Goal: Find specific page/section: Find specific page/section

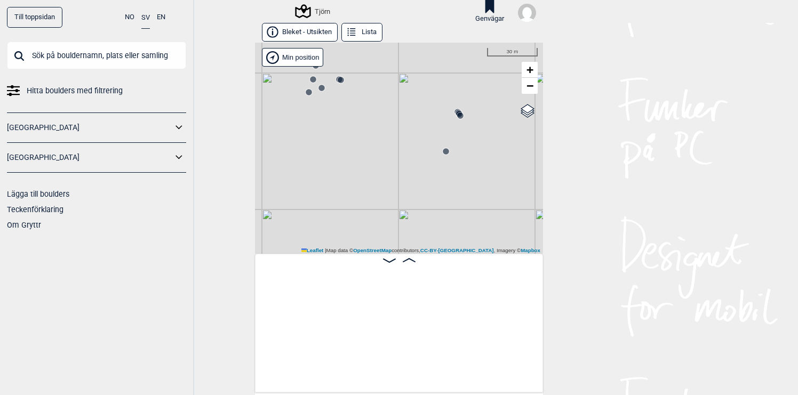
scroll to position [0, 7873]
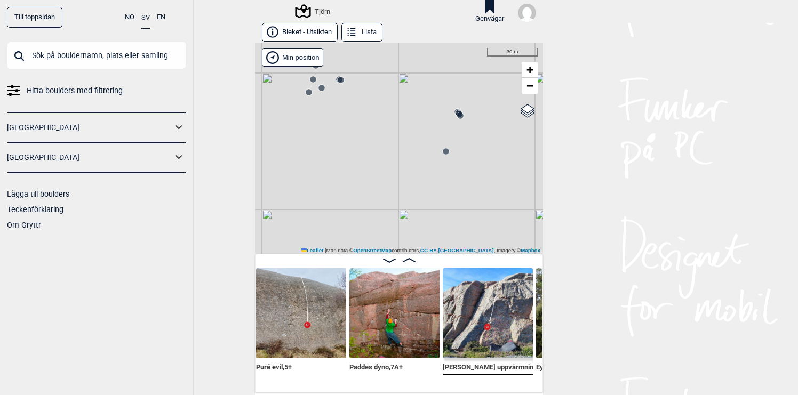
scroll to position [0, 7775]
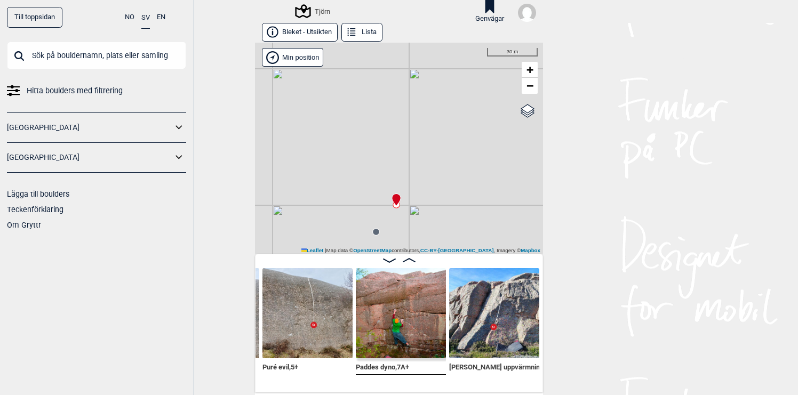
drag, startPoint x: 361, startPoint y: 220, endPoint x: 337, endPoint y: 155, distance: 69.1
click at [337, 155] on div "Tjörn" at bounding box center [399, 148] width 288 height 211
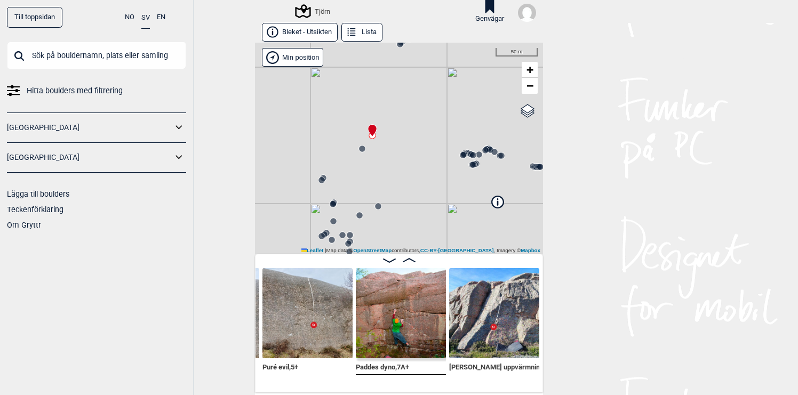
drag, startPoint x: 331, startPoint y: 158, endPoint x: 350, endPoint y: 139, distance: 26.4
click at [350, 139] on div "Tjörn" at bounding box center [399, 148] width 288 height 211
click at [362, 149] on circle at bounding box center [362, 149] width 6 height 6
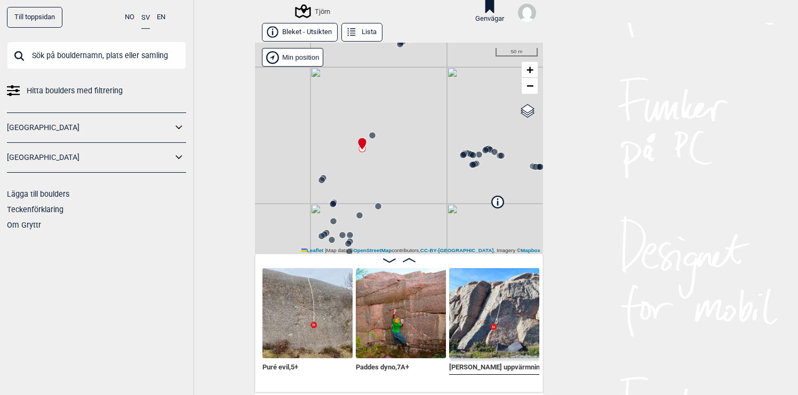
scroll to position [0, 7871]
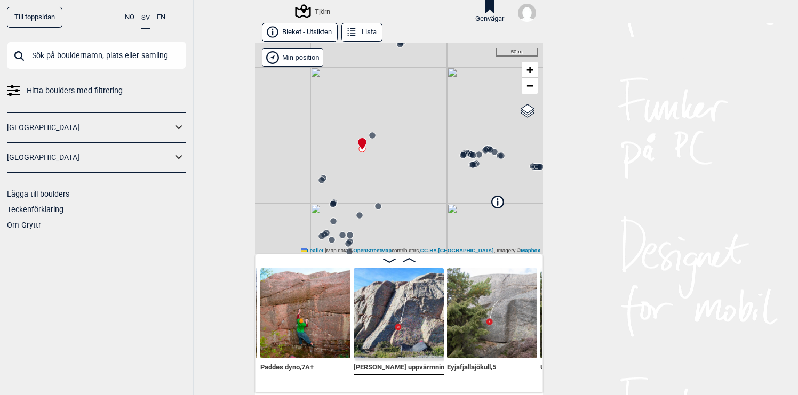
click at [371, 136] on circle at bounding box center [372, 135] width 6 height 6
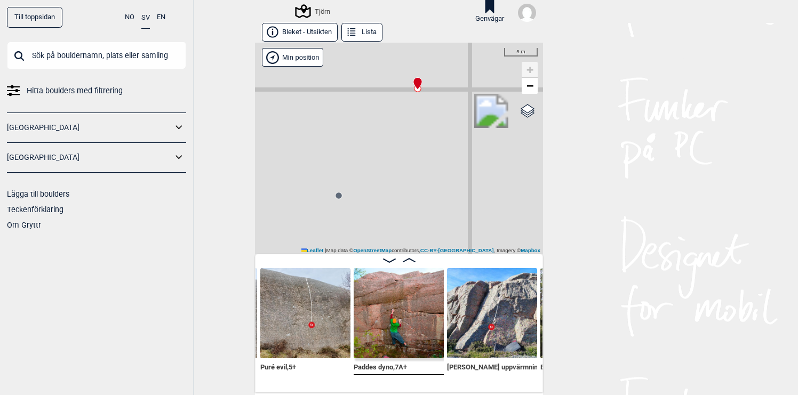
drag, startPoint x: 364, startPoint y: 142, endPoint x: 403, endPoint y: 100, distance: 57.4
click at [403, 100] on div "Tjörn" at bounding box center [399, 148] width 288 height 211
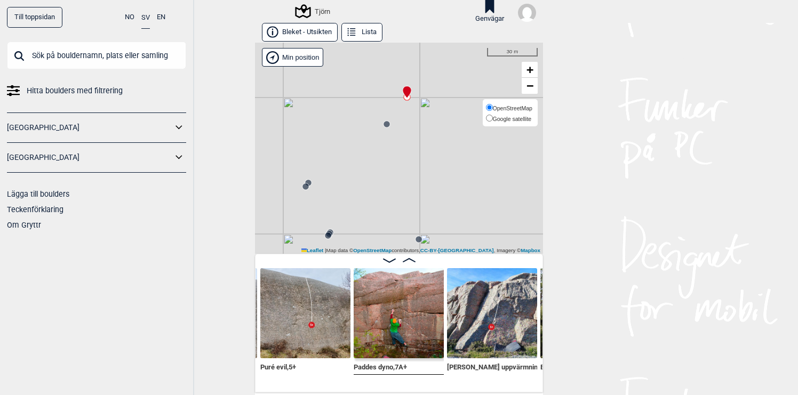
click at [525, 118] on span "Google satellite" at bounding box center [512, 119] width 39 height 6
click at [493, 118] on input "Google satellite" at bounding box center [489, 118] width 7 height 7
radio input "true"
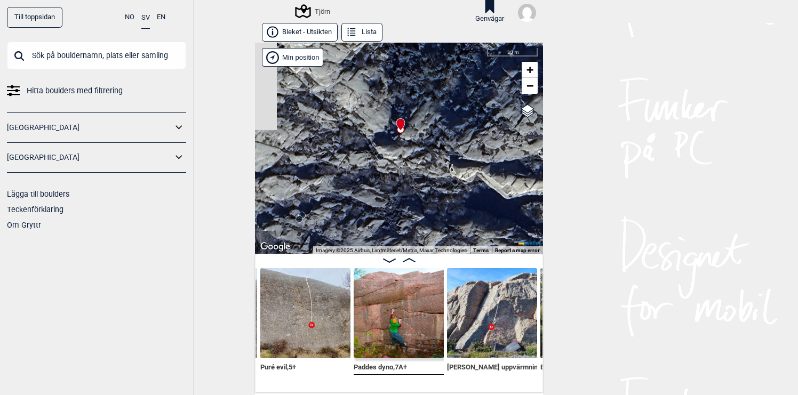
drag, startPoint x: 422, startPoint y: 126, endPoint x: 415, endPoint y: 158, distance: 33.2
click at [415, 158] on div "Tjörn" at bounding box center [399, 148] width 288 height 211
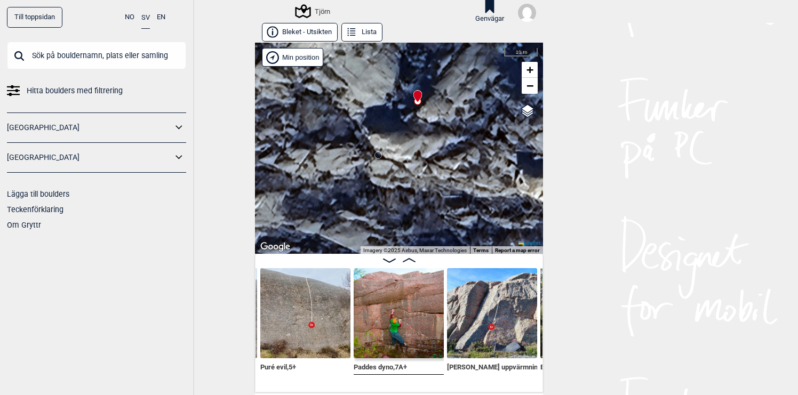
drag, startPoint x: 386, startPoint y: 158, endPoint x: 418, endPoint y: 158, distance: 32.0
click at [418, 158] on div "Tjörn" at bounding box center [399, 148] width 288 height 211
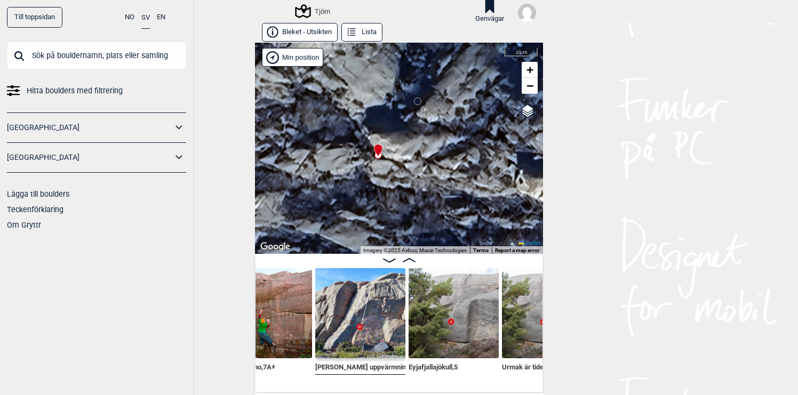
scroll to position [0, 7910]
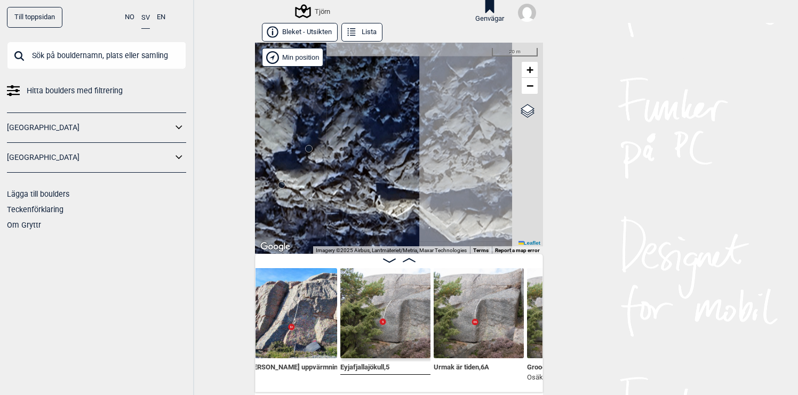
scroll to position [0, 7978]
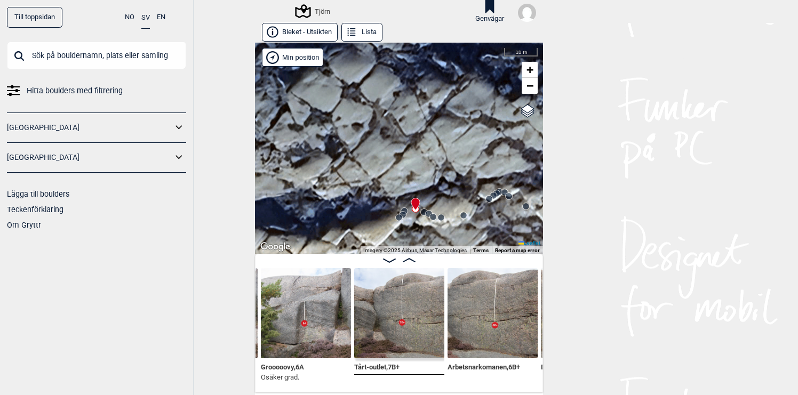
scroll to position [0, 8241]
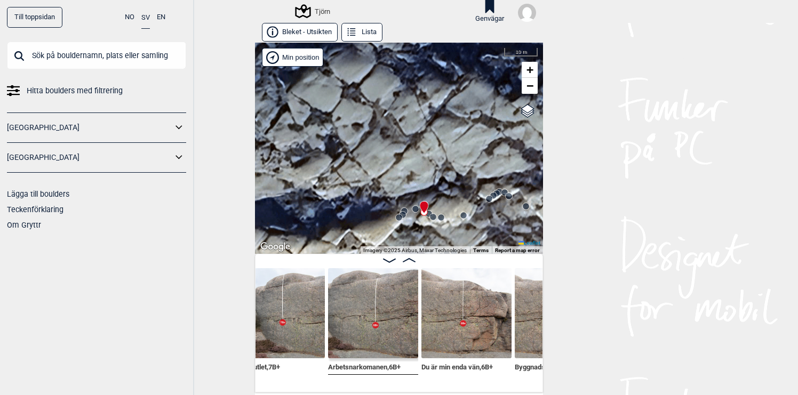
scroll to position [0, 8368]
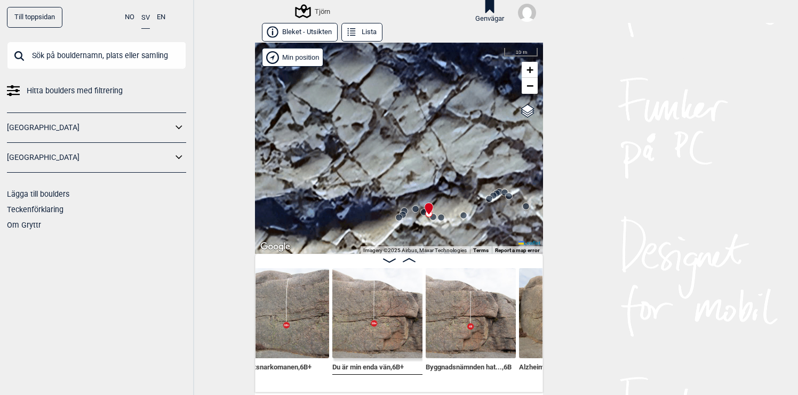
scroll to position [0, 8451]
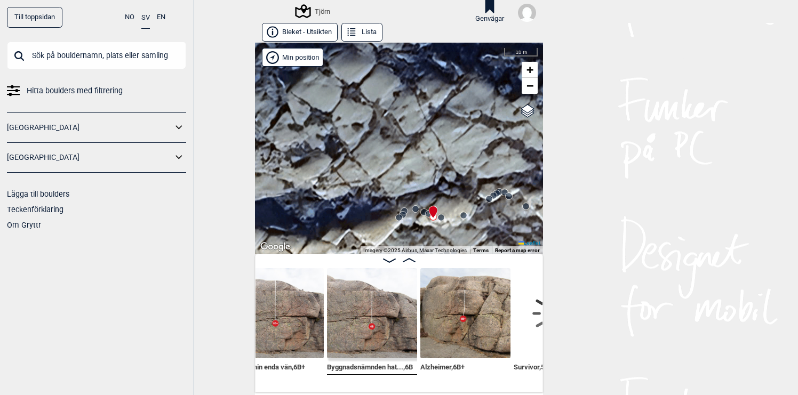
scroll to position [0, 8563]
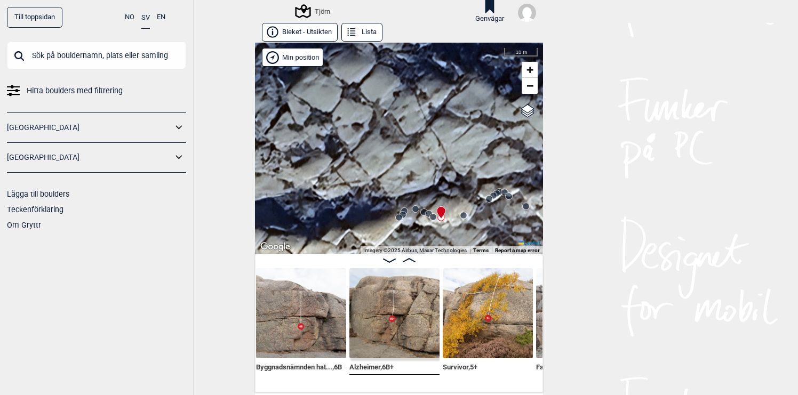
scroll to position [0, 8626]
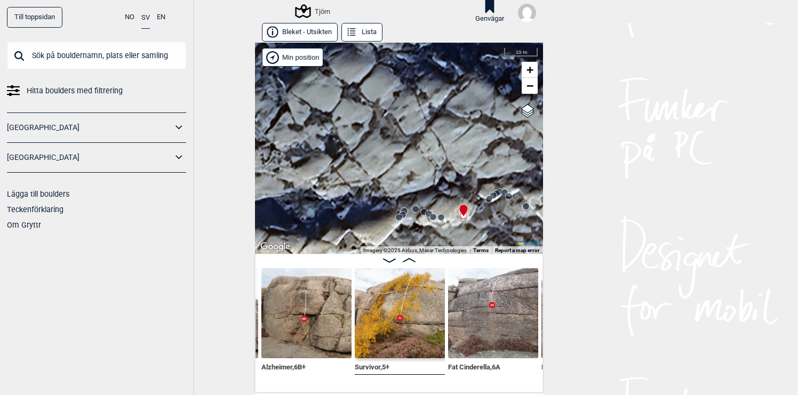
scroll to position [0, 8706]
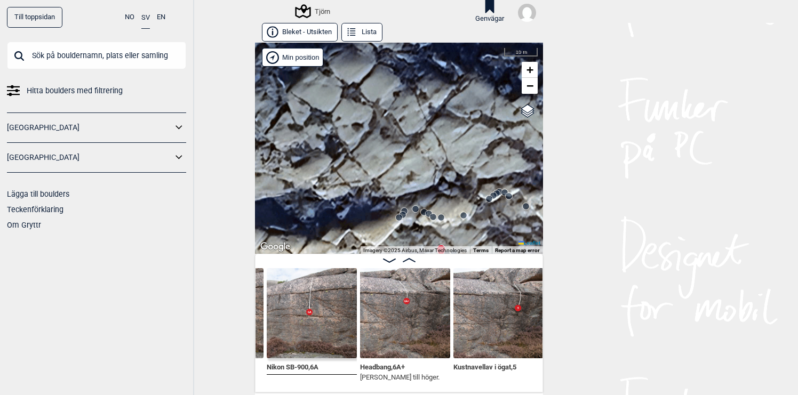
scroll to position [0, 8993]
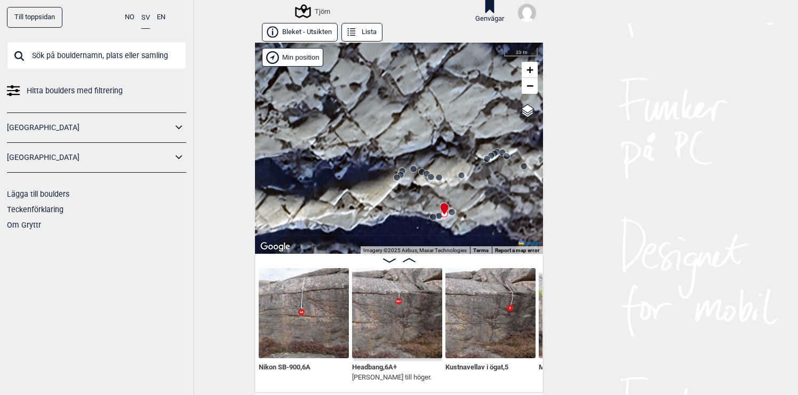
drag, startPoint x: 513, startPoint y: 186, endPoint x: 511, endPoint y: 146, distance: 40.1
click at [511, 146] on div "Tjörn" at bounding box center [399, 148] width 288 height 211
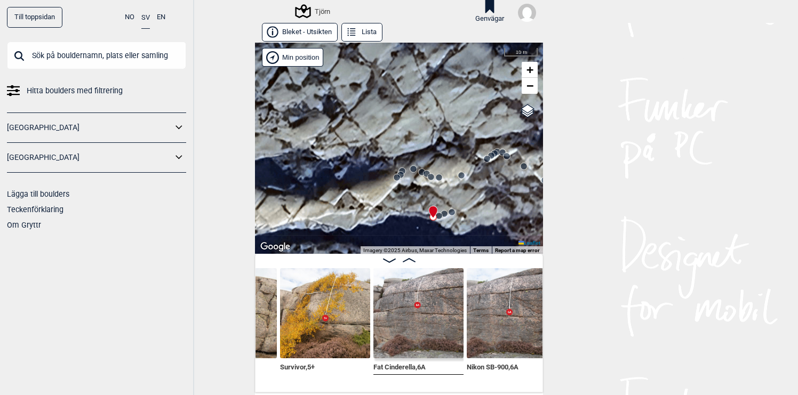
scroll to position [0, 8781]
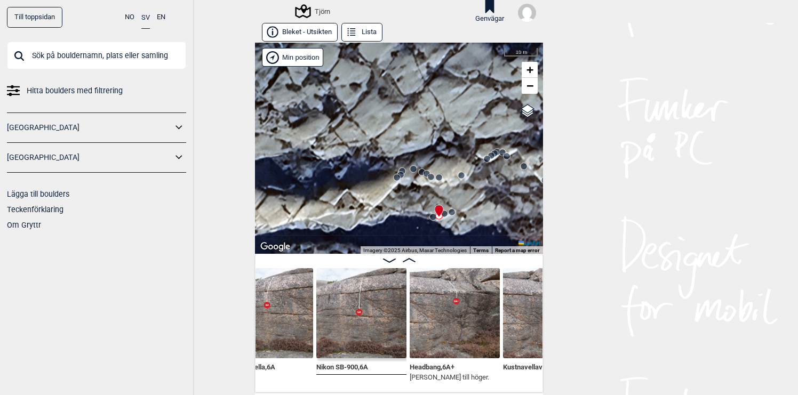
scroll to position [0, 8936]
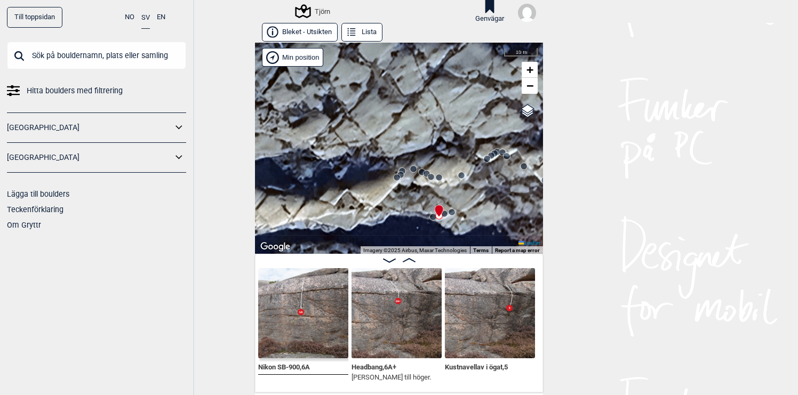
scroll to position [0, 8995]
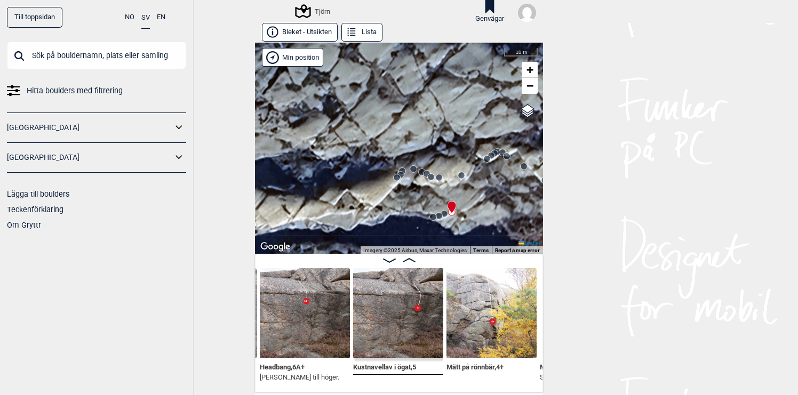
scroll to position [0, 9088]
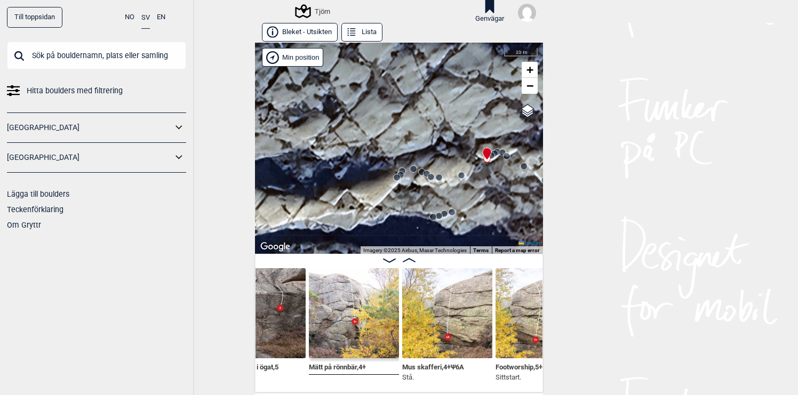
scroll to position [0, 9224]
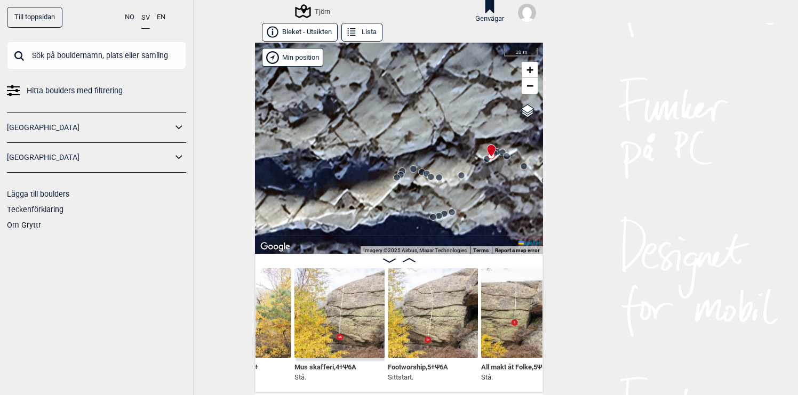
scroll to position [0, 9331]
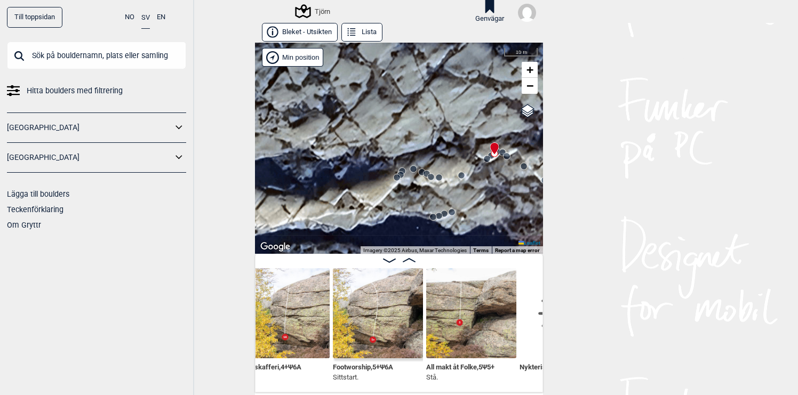
scroll to position [0, 9386]
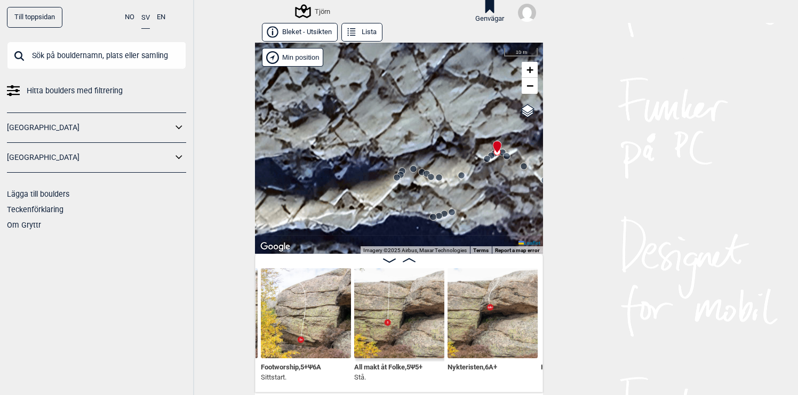
scroll to position [0, 9458]
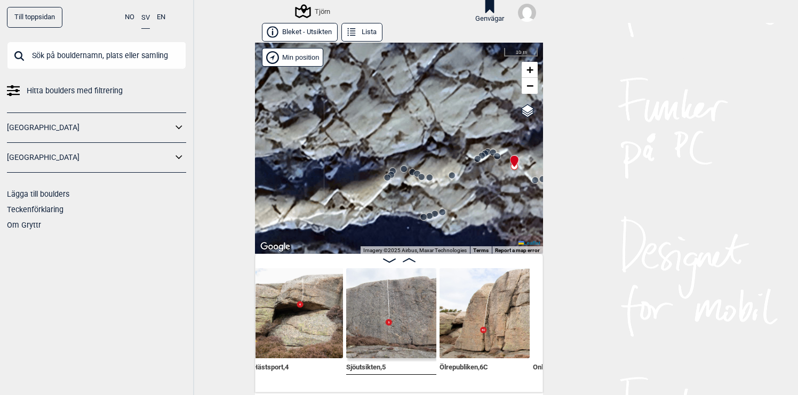
scroll to position [0, 9746]
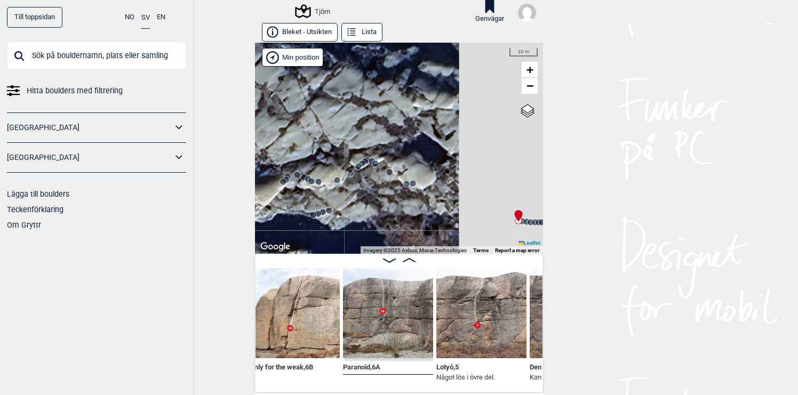
scroll to position [0, 10039]
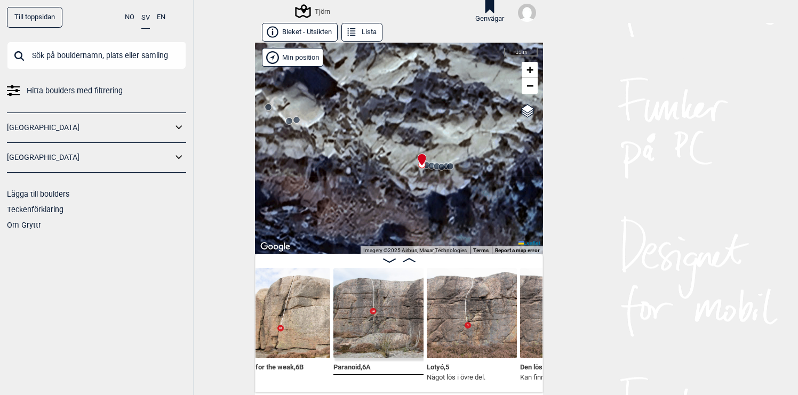
drag, startPoint x: 435, startPoint y: 224, endPoint x: 460, endPoint y: 169, distance: 60.2
click at [459, 170] on div "Tjörn" at bounding box center [399, 148] width 288 height 211
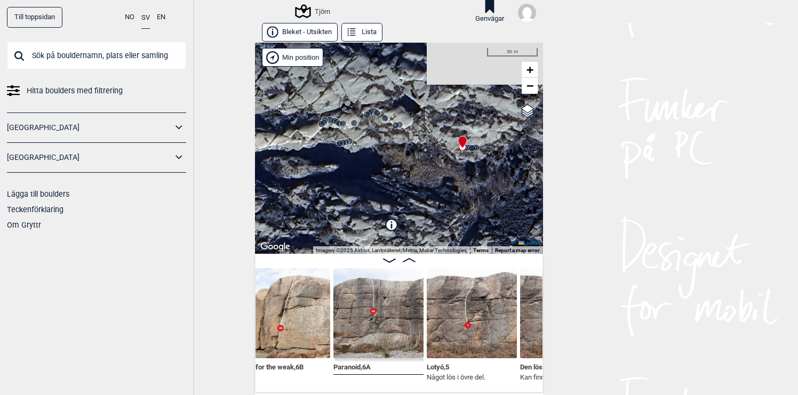
drag, startPoint x: 454, startPoint y: 172, endPoint x: 463, endPoint y: 156, distance: 18.9
click at [463, 156] on div "Tjörn" at bounding box center [399, 148] width 288 height 211
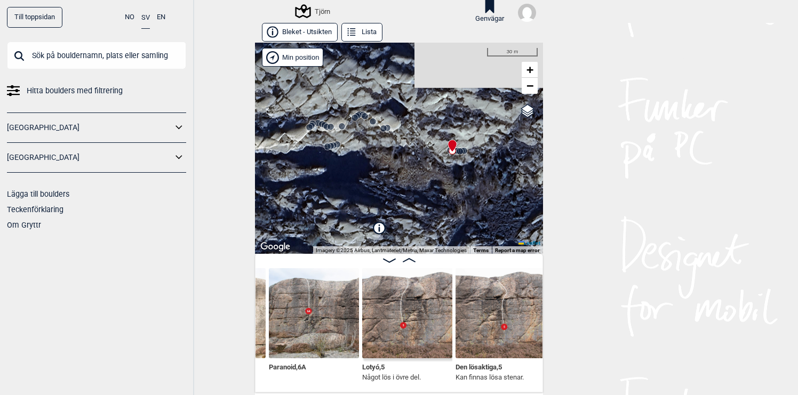
scroll to position [0, 10104]
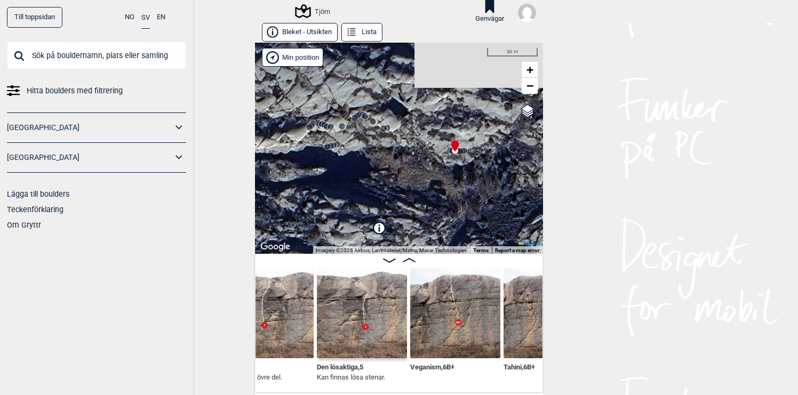
scroll to position [0, 10243]
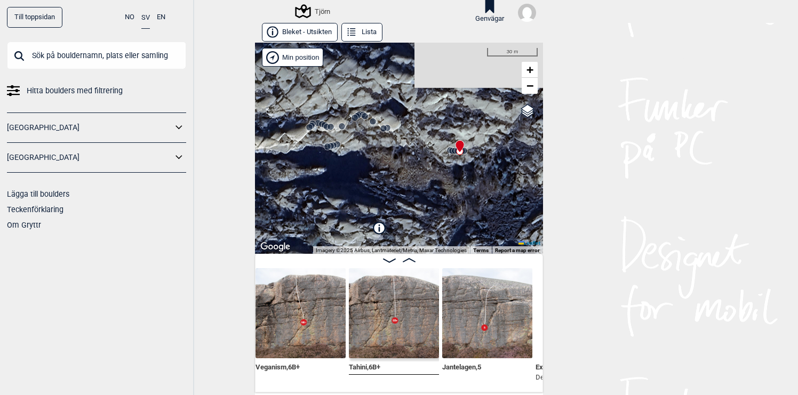
scroll to position [0, 10408]
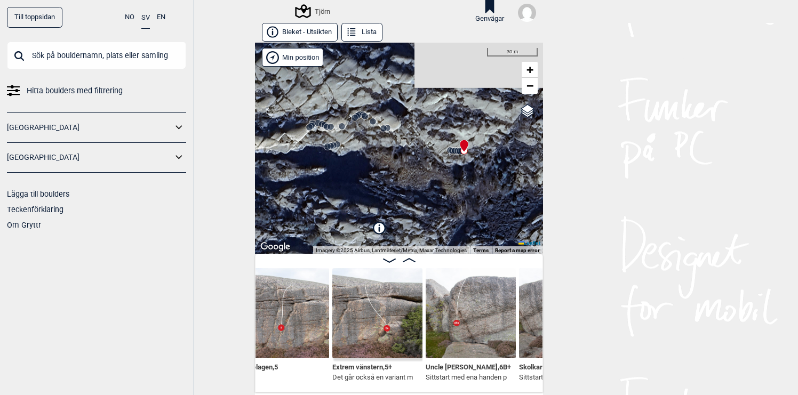
scroll to position [0, 10601]
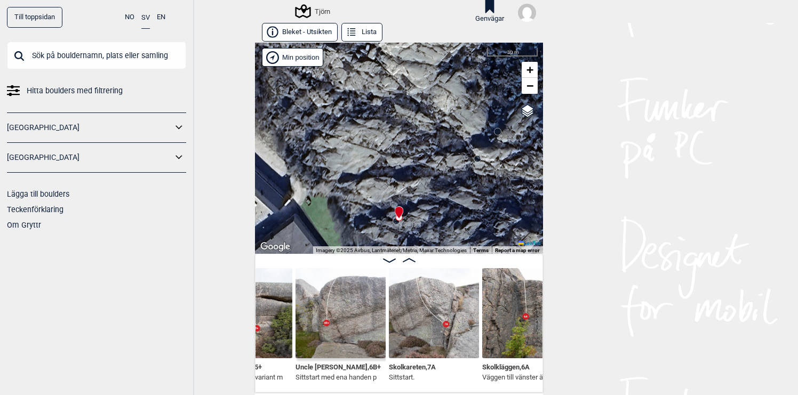
scroll to position [0, 10724]
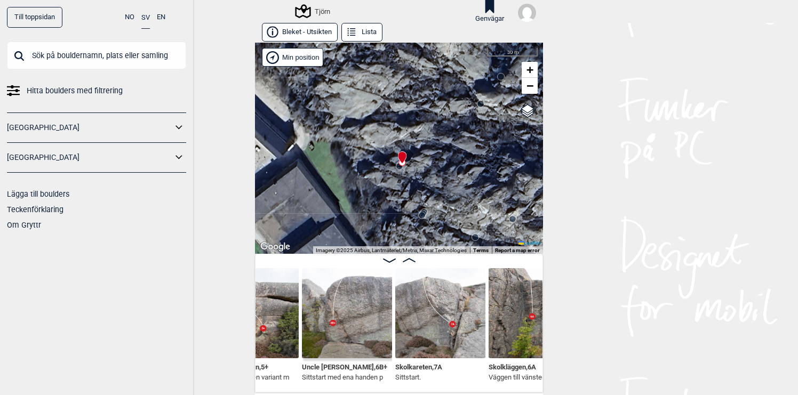
drag, startPoint x: 408, startPoint y: 212, endPoint x: 411, endPoint y: 157, distance: 55.1
click at [411, 157] on div "Tjörn" at bounding box center [399, 148] width 288 height 211
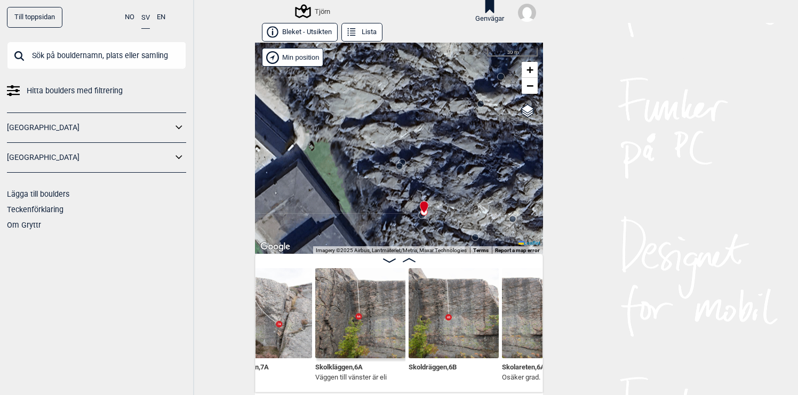
scroll to position [0, 10900]
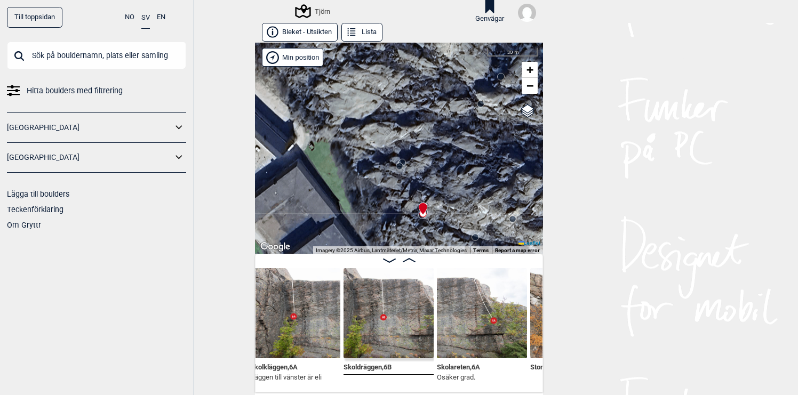
scroll to position [0, 10974]
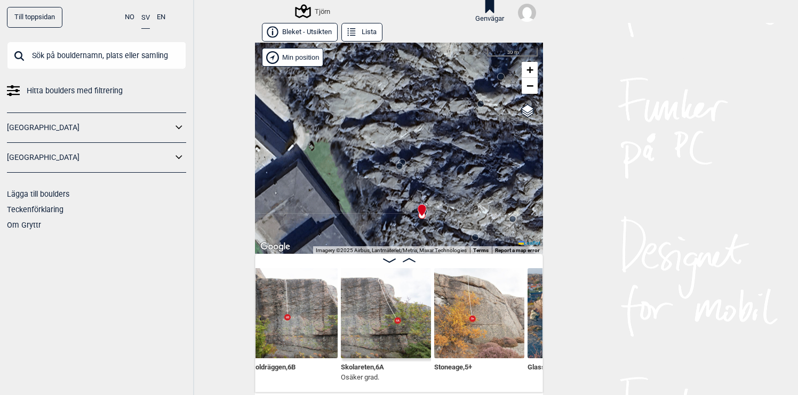
scroll to position [0, 11069]
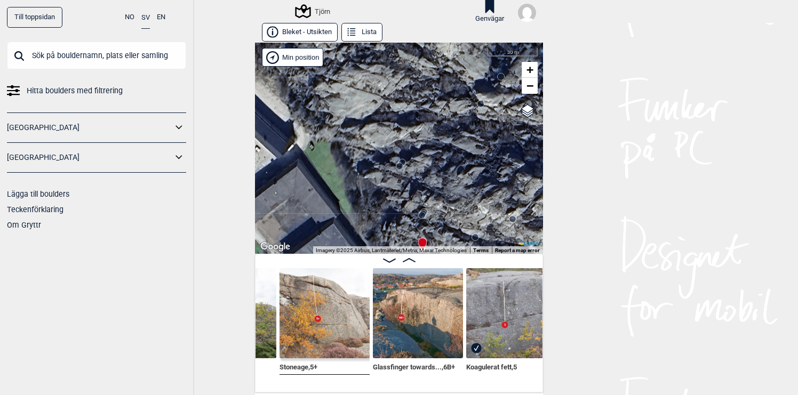
scroll to position [0, 11213]
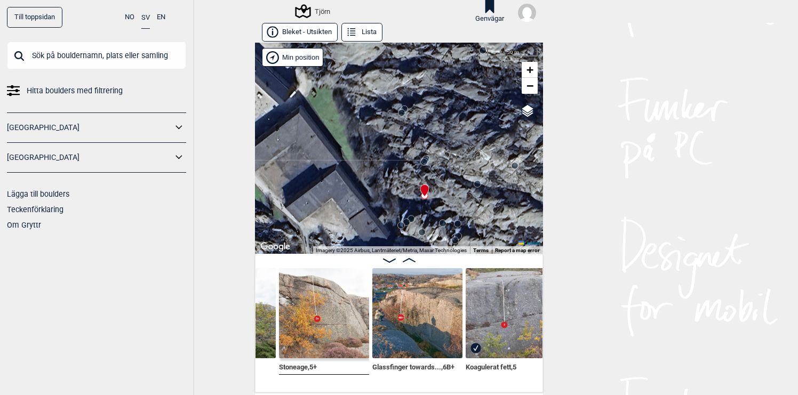
drag, startPoint x: 449, startPoint y: 171, endPoint x: 452, endPoint y: 115, distance: 56.1
click at [452, 115] on div "Tjörn" at bounding box center [399, 148] width 288 height 211
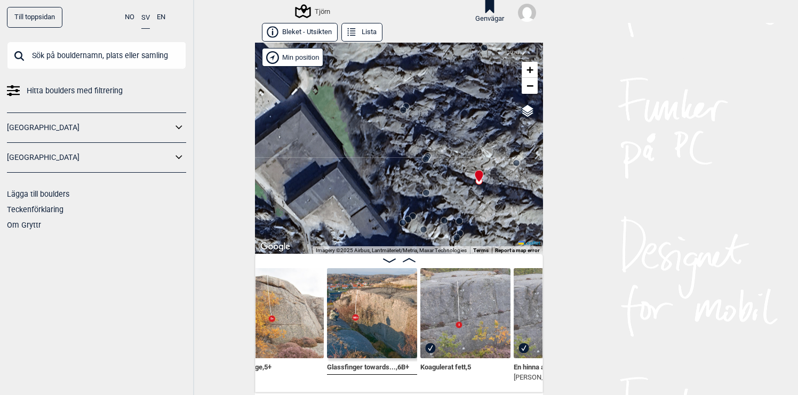
scroll to position [0, 11257]
click at [367, 322] on img at bounding box center [374, 313] width 90 height 90
